Goal: Task Accomplishment & Management: Manage account settings

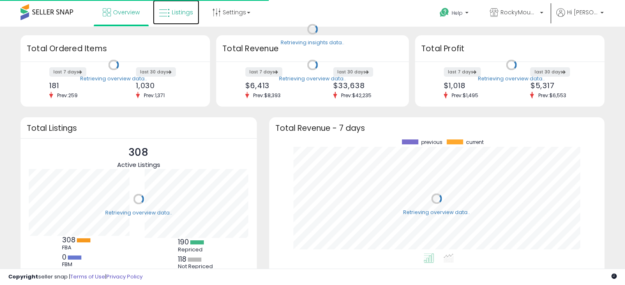
click at [173, 13] on span "Listings" at bounding box center [182, 12] width 21 height 8
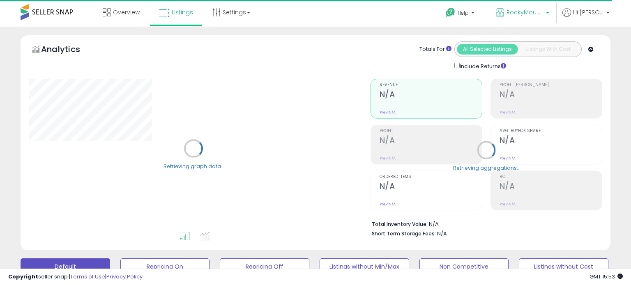
click at [543, 13] on span "RockyMountainCo" at bounding box center [524, 12] width 37 height 8
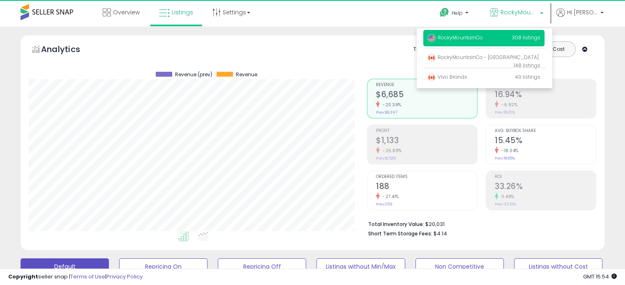
scroll to position [168, 338]
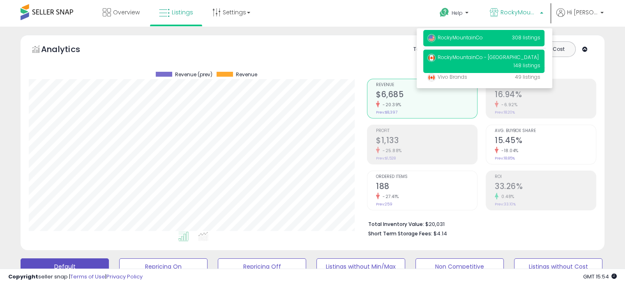
click at [468, 52] on p "RockyMountainCo - CA 148 listings" at bounding box center [483, 61] width 121 height 23
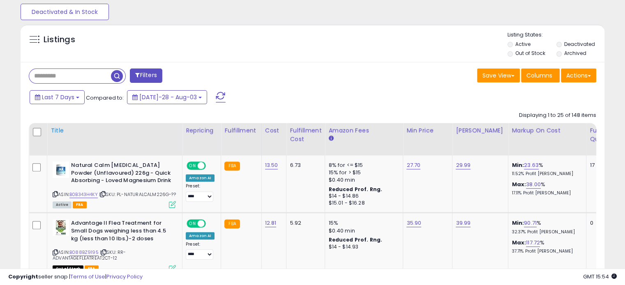
scroll to position [287, 0]
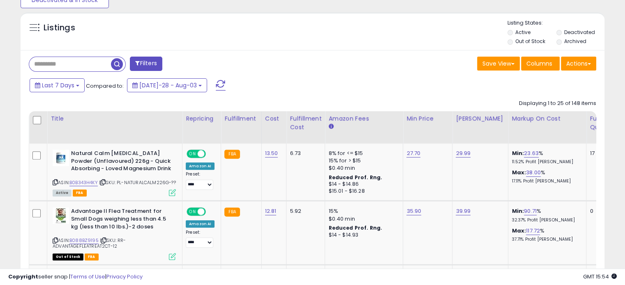
click at [80, 66] on input "text" at bounding box center [70, 64] width 82 height 14
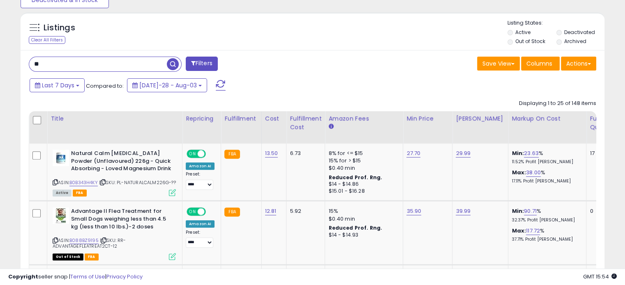
type input "*"
type input "****"
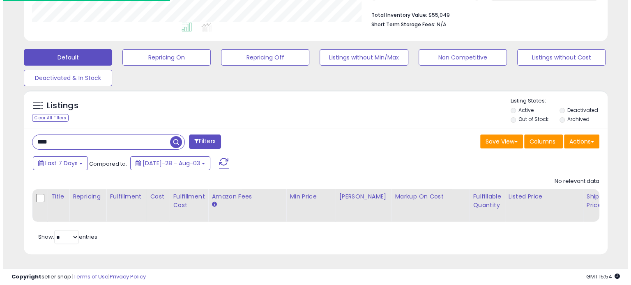
scroll to position [410500, 410330]
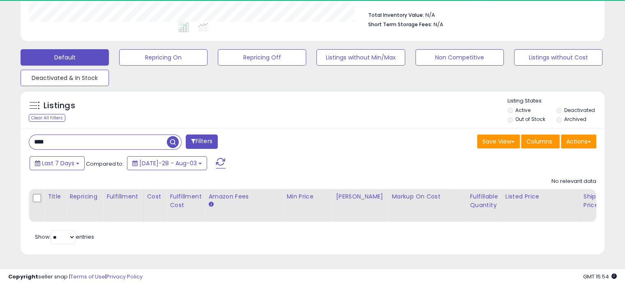
click at [119, 66] on button "Deactivated & In Stock" at bounding box center [163, 57] width 88 height 16
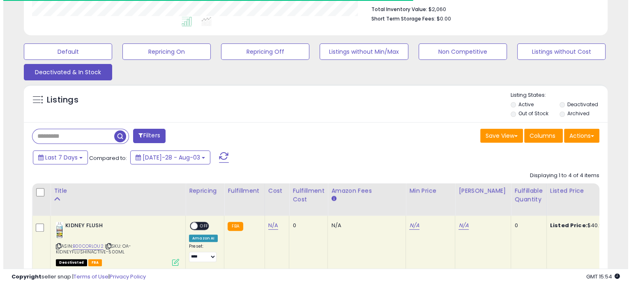
scroll to position [168, 338]
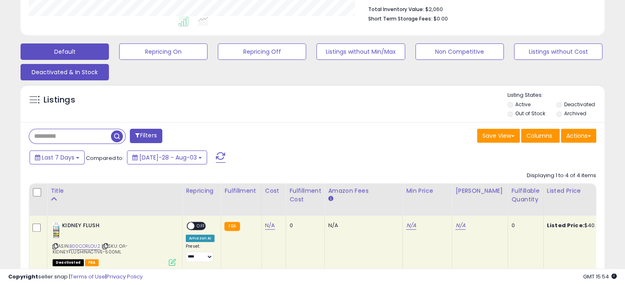
click at [91, 50] on button "Default" at bounding box center [65, 52] width 88 height 16
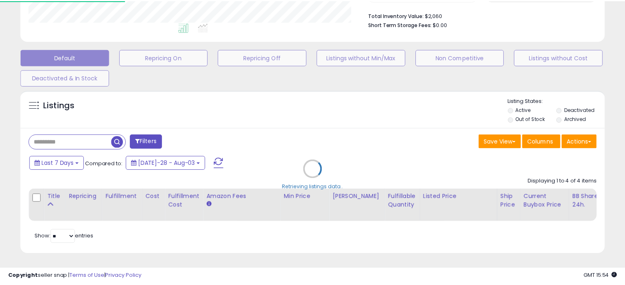
scroll to position [168, 342]
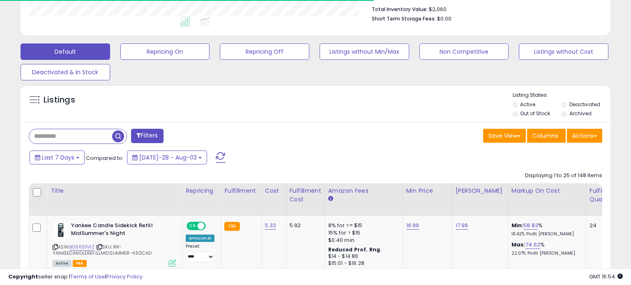
click at [84, 136] on input "text" at bounding box center [70, 136] width 83 height 14
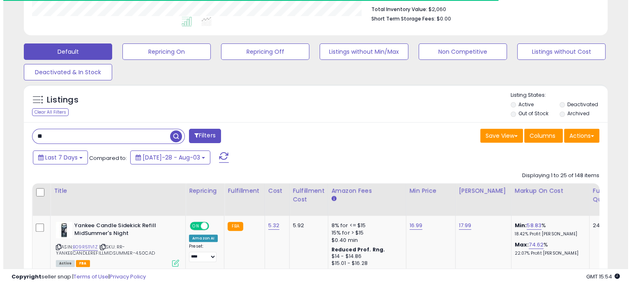
scroll to position [410500, 410330]
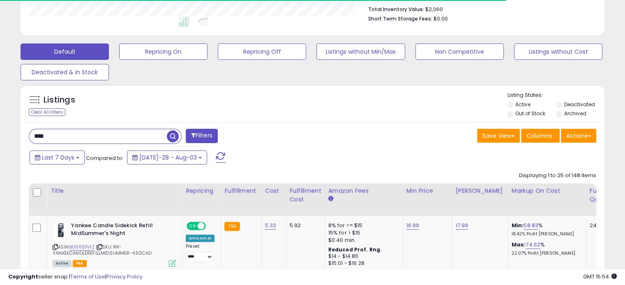
type input "****"
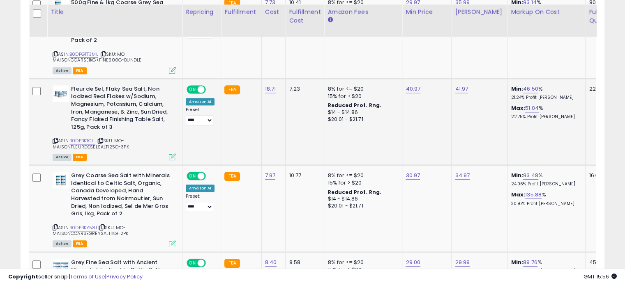
scroll to position [790, 0]
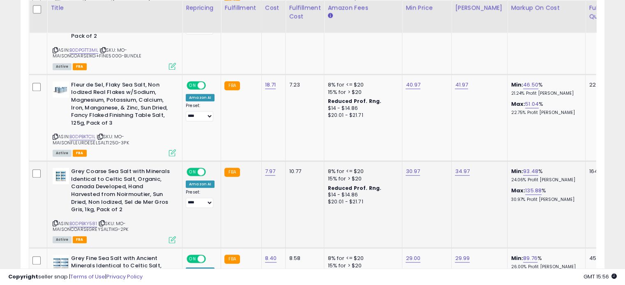
click at [124, 186] on b "Grey Coarse Sea Salt with Minerals Identical to Celtic Salt, Organic, Canada De…" at bounding box center [121, 192] width 100 height 48
click at [95, 221] on link "B0DPBKY581" at bounding box center [83, 224] width 28 height 7
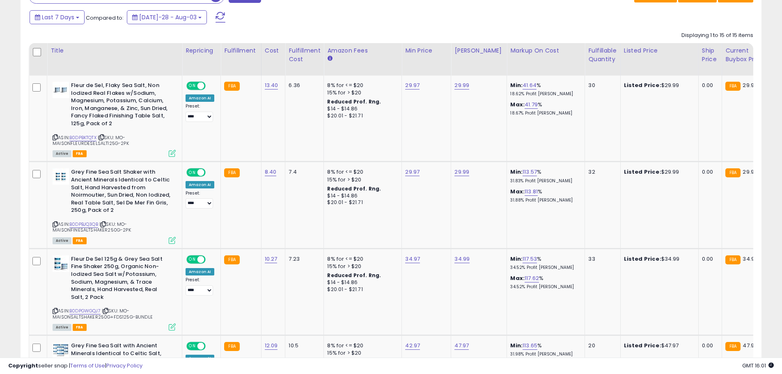
scroll to position [421, 0]
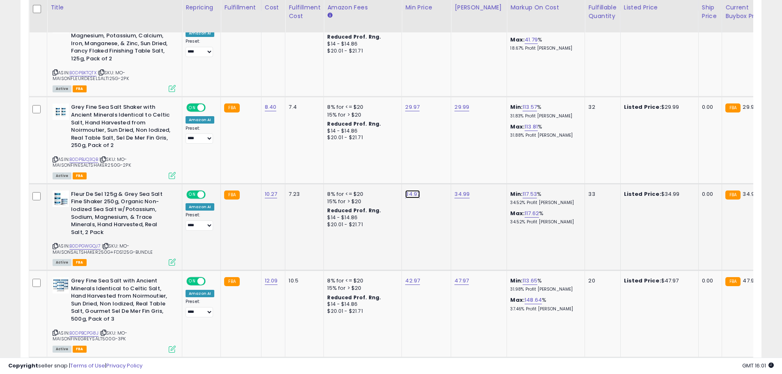
click at [407, 25] on link "34.97" at bounding box center [412, 20] width 14 height 8
click at [395, 174] on input "*****" at bounding box center [386, 174] width 73 height 14
type input "*****"
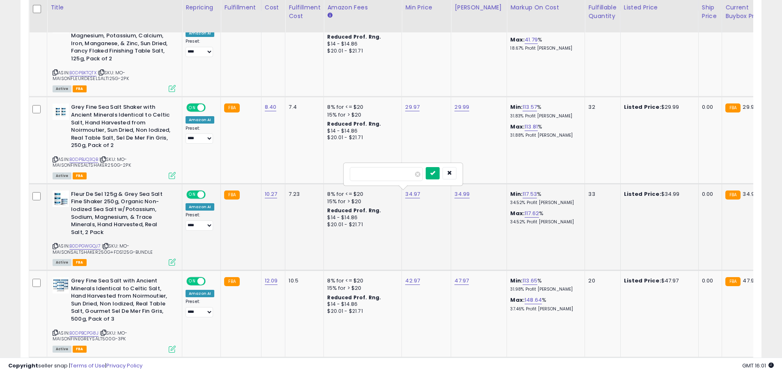
click at [435, 175] on icon "submit" at bounding box center [432, 172] width 5 height 5
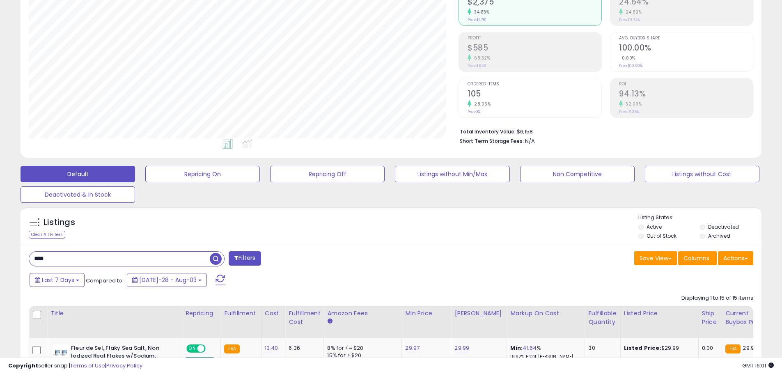
scroll to position [92, 0]
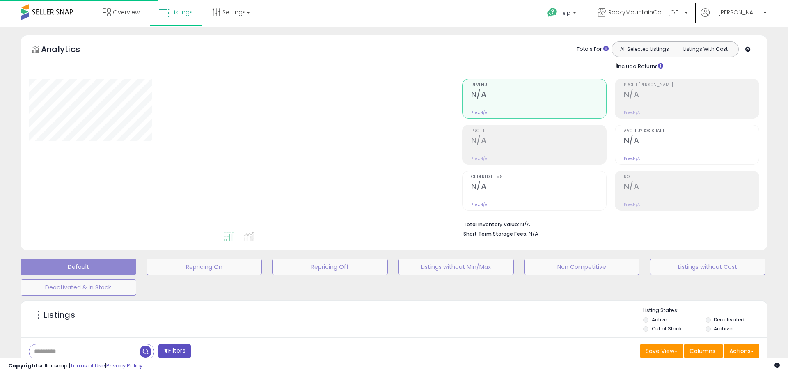
type input "****"
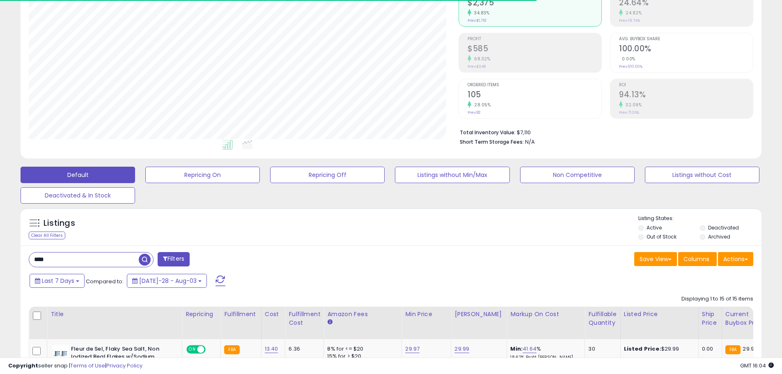
scroll to position [168, 430]
